Goal: Navigation & Orientation: Find specific page/section

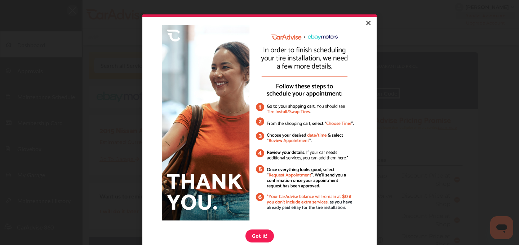
click at [371, 23] on link "×" at bounding box center [368, 23] width 13 height 13
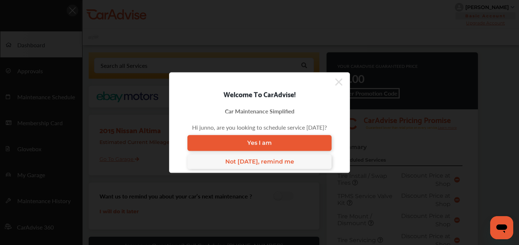
click at [342, 78] on icon at bounding box center [338, 82] width 7 height 12
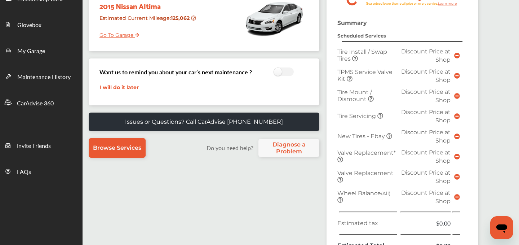
scroll to position [41, 0]
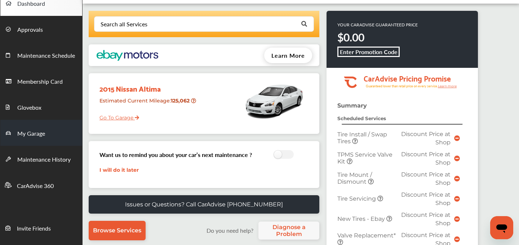
click at [31, 129] on span "My Garage" at bounding box center [31, 133] width 28 height 9
